Goal: Task Accomplishment & Management: Complete application form

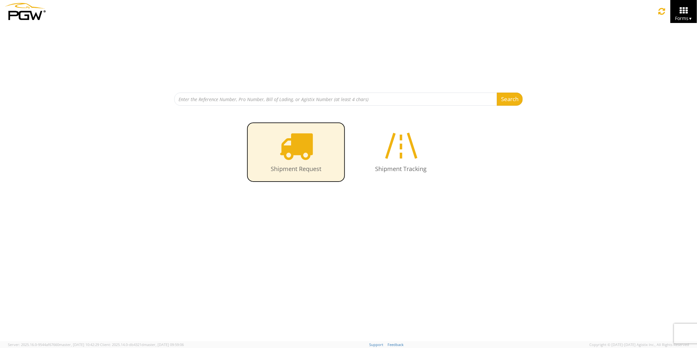
click at [305, 143] on icon at bounding box center [296, 146] width 34 height 34
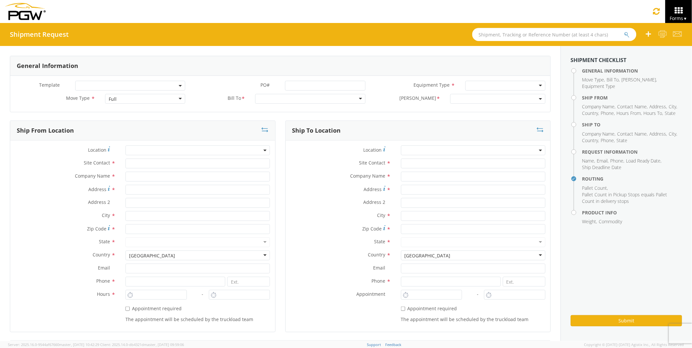
click at [481, 35] on input "text" at bounding box center [554, 34] width 164 height 13
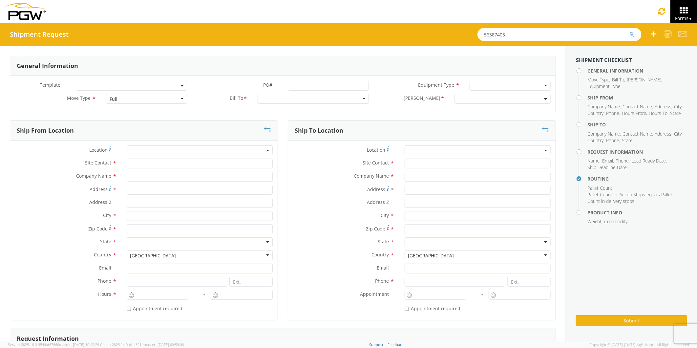
type input "56387403"
click at [630, 31] on button "submit" at bounding box center [633, 35] width 6 height 8
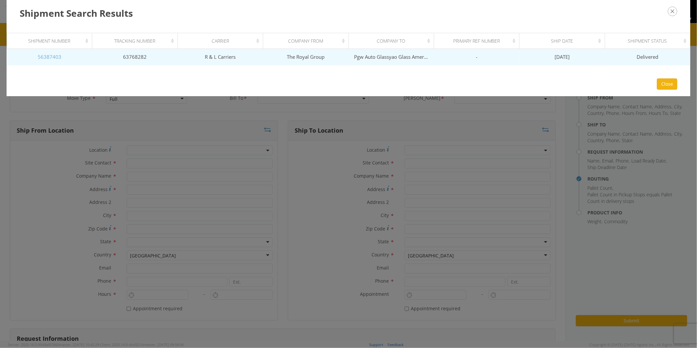
click at [56, 57] on link "56387403" at bounding box center [50, 57] width 24 height 7
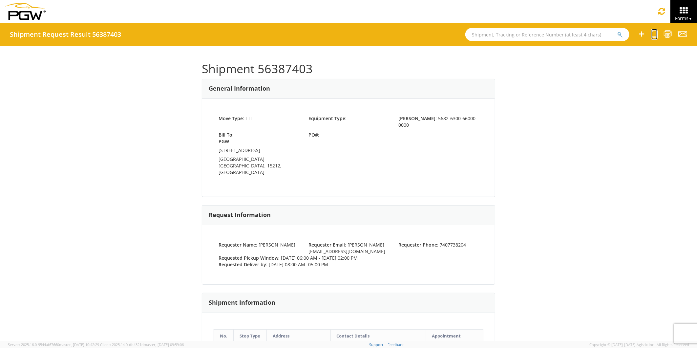
click at [654, 34] on icon at bounding box center [655, 34] width 6 height 8
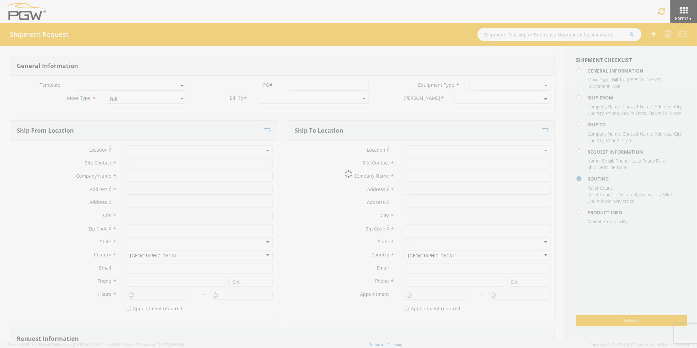
select select
type input "Brook Graves"
type input "The Royal Group"
type input "291 South Mcarthur St"
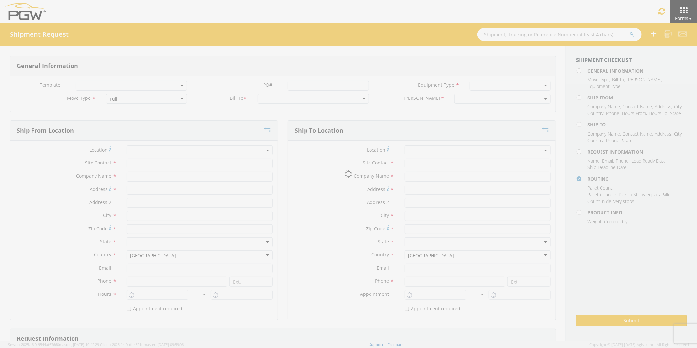
type input "Chillicothe"
type input "45601"
type input "brook.graves@teamtrg.com"
type input "7407738204"
type input "6:00 AM"
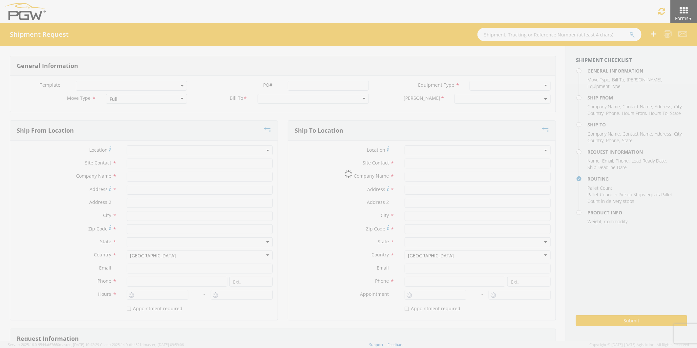
type input "2:00 PM"
select select
type input "Jeffrey Mcgee"
type input "Pgw Auto Glassyao Glass America Inc"
type input "2106 Highway 80 East"
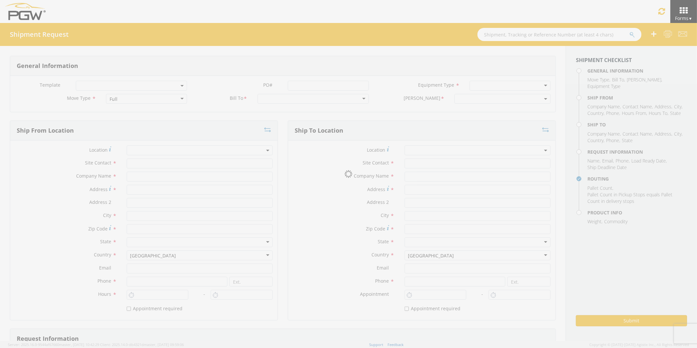
type input "Pearl"
type input "39208"
type input "555-555-5555"
type input "8:00 AM"
type input "5:00 PM"
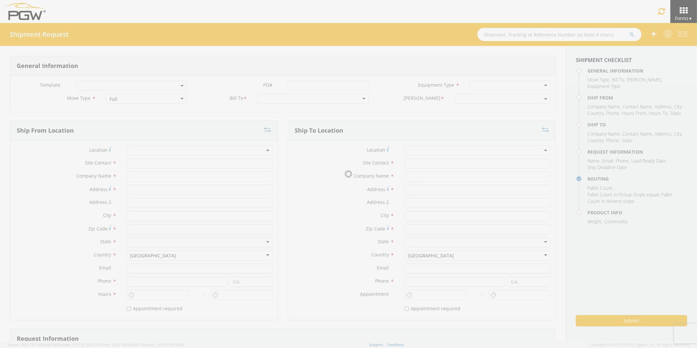
type input "Brook Graves"
type input "brook.graves@teamtrg.com"
checkbox input "true"
type input "7407738204"
type input "200"
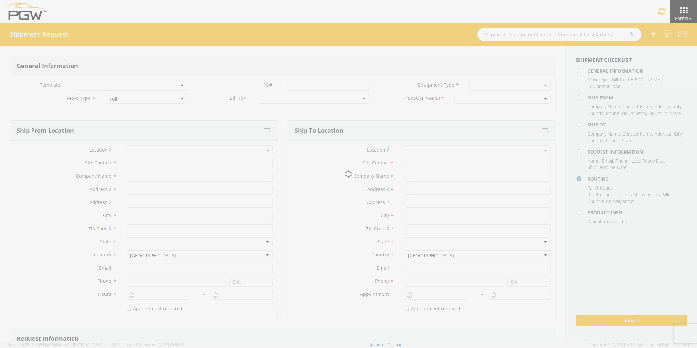
type input "1"
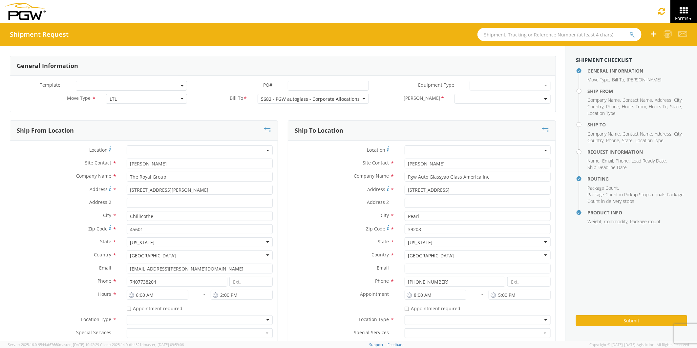
select select "5682-6300-66000-0000"
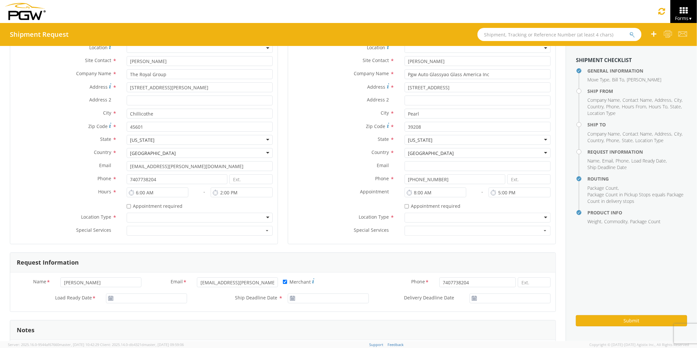
scroll to position [39, 0]
